Goal: Task Accomplishment & Management: Use online tool/utility

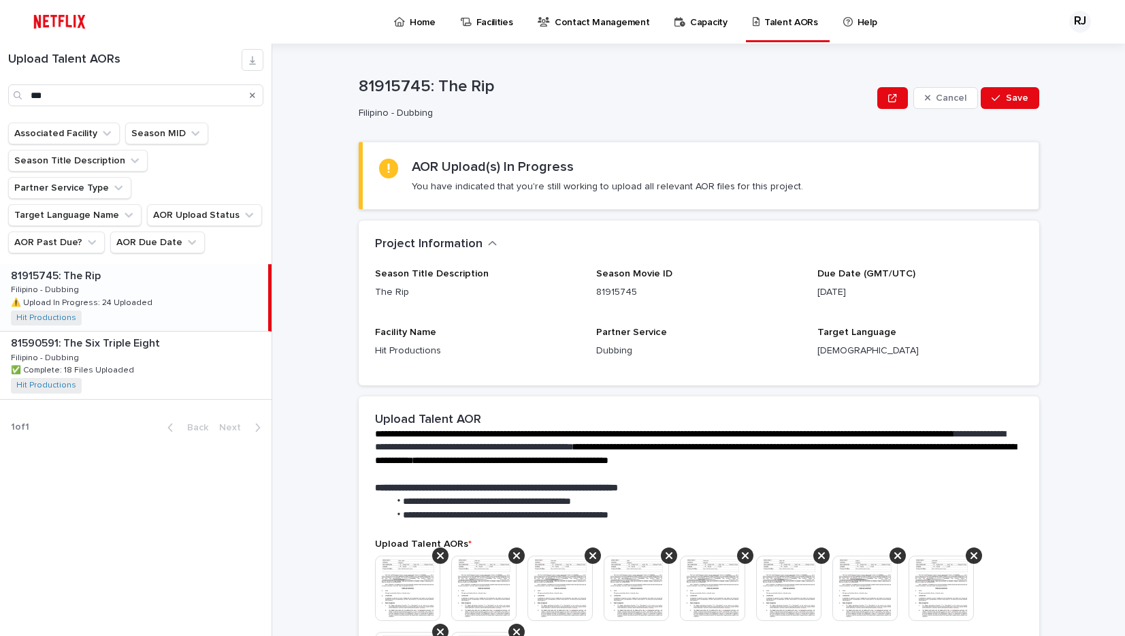
click at [152, 264] on div "81915745: The Rip 81915745: The Rip Filipino - Dubbing Filipino - Dubbing ⚠️ Up…" at bounding box center [134, 297] width 268 height 67
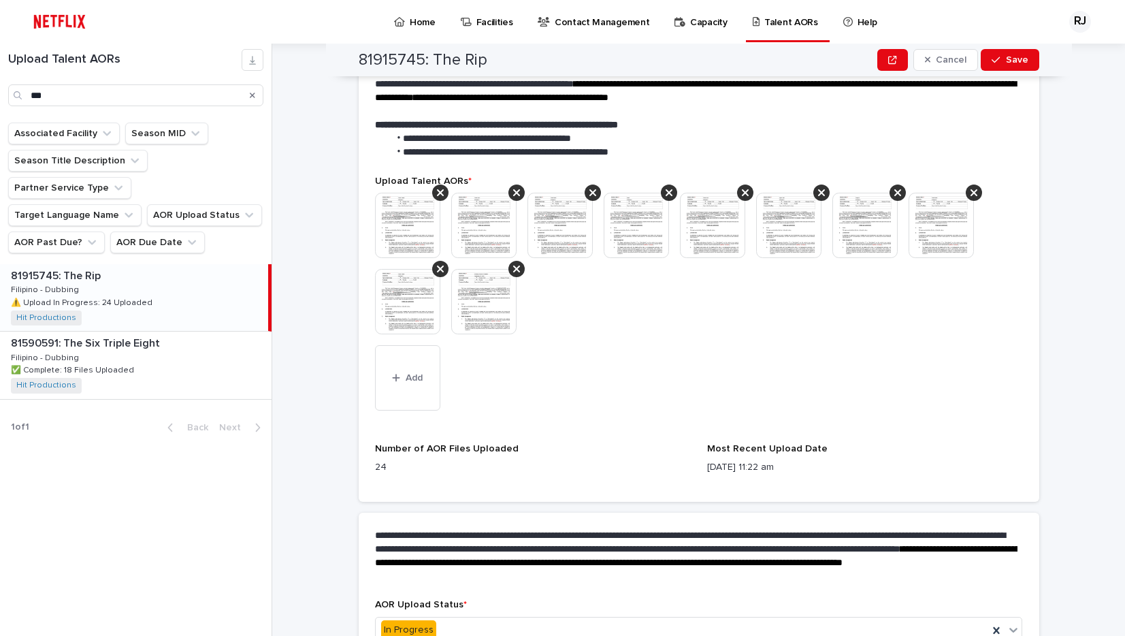
scroll to position [447, 0]
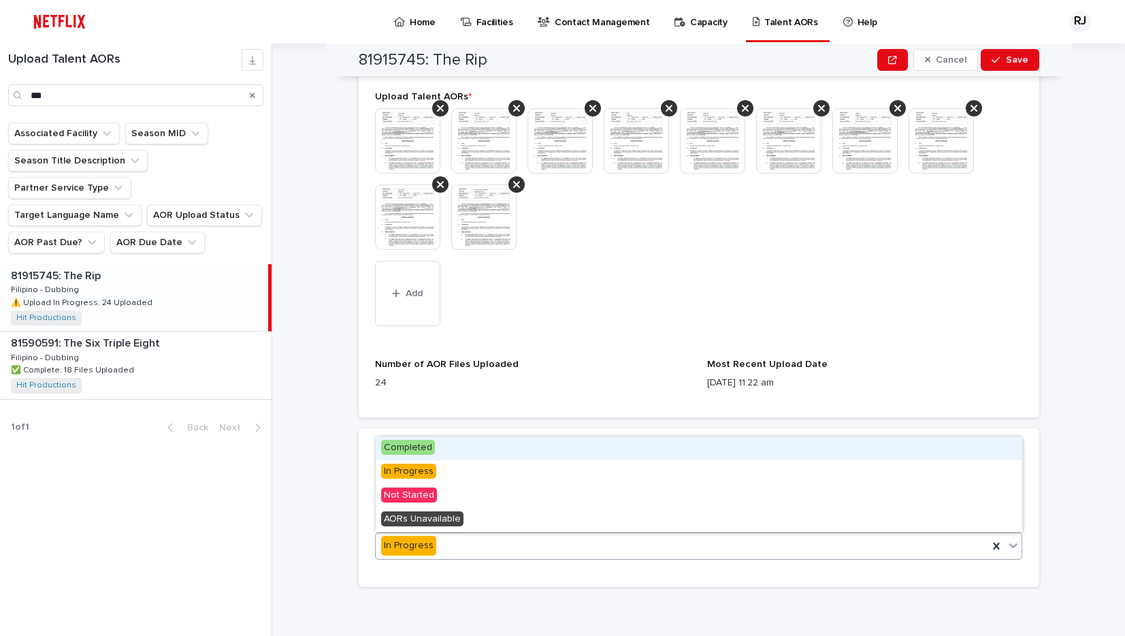
click at [420, 446] on span "Completed" at bounding box center [408, 447] width 54 height 15
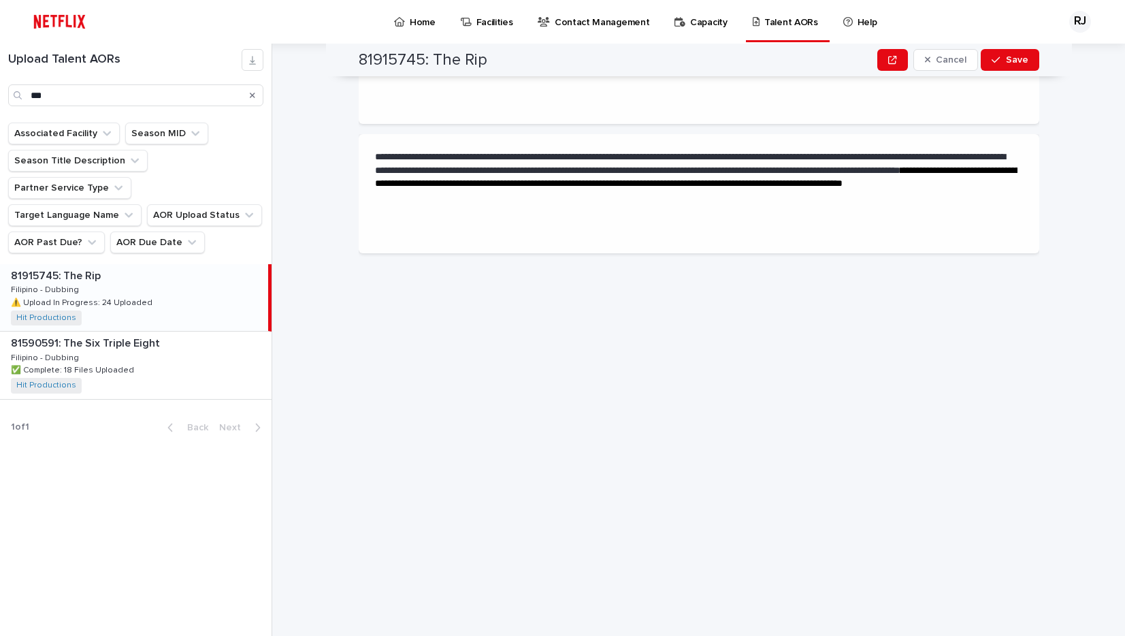
scroll to position [0, 0]
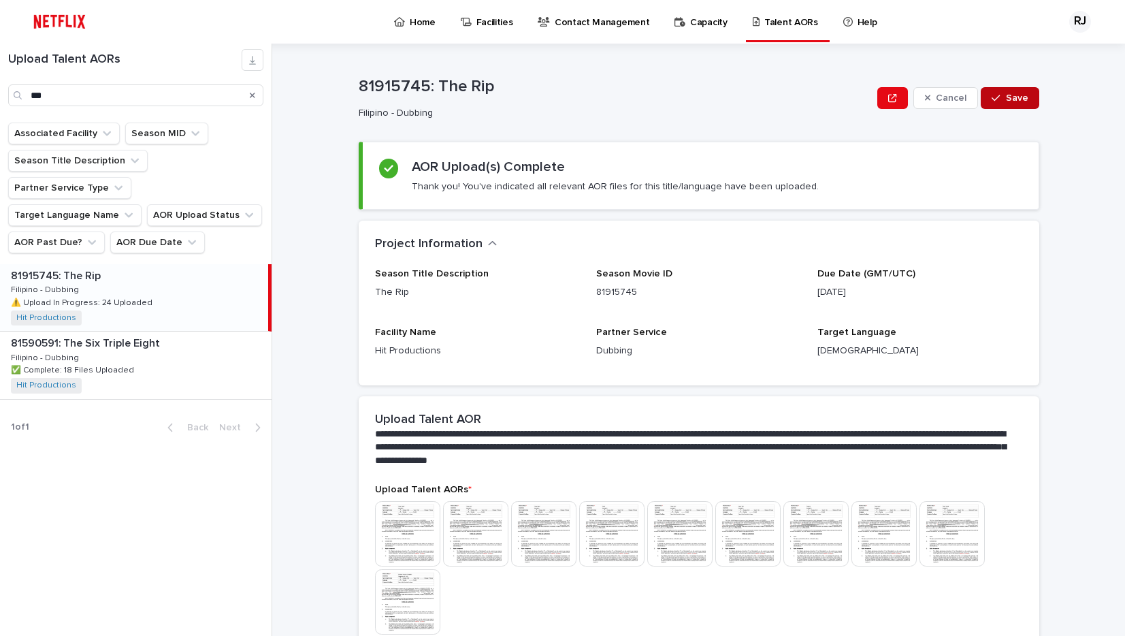
click at [1012, 100] on span "Save" at bounding box center [1017, 98] width 22 height 10
click at [514, 18] on p "Contact Management" at bounding box center [537, 14] width 95 height 29
